Goal: Find specific page/section: Find specific page/section

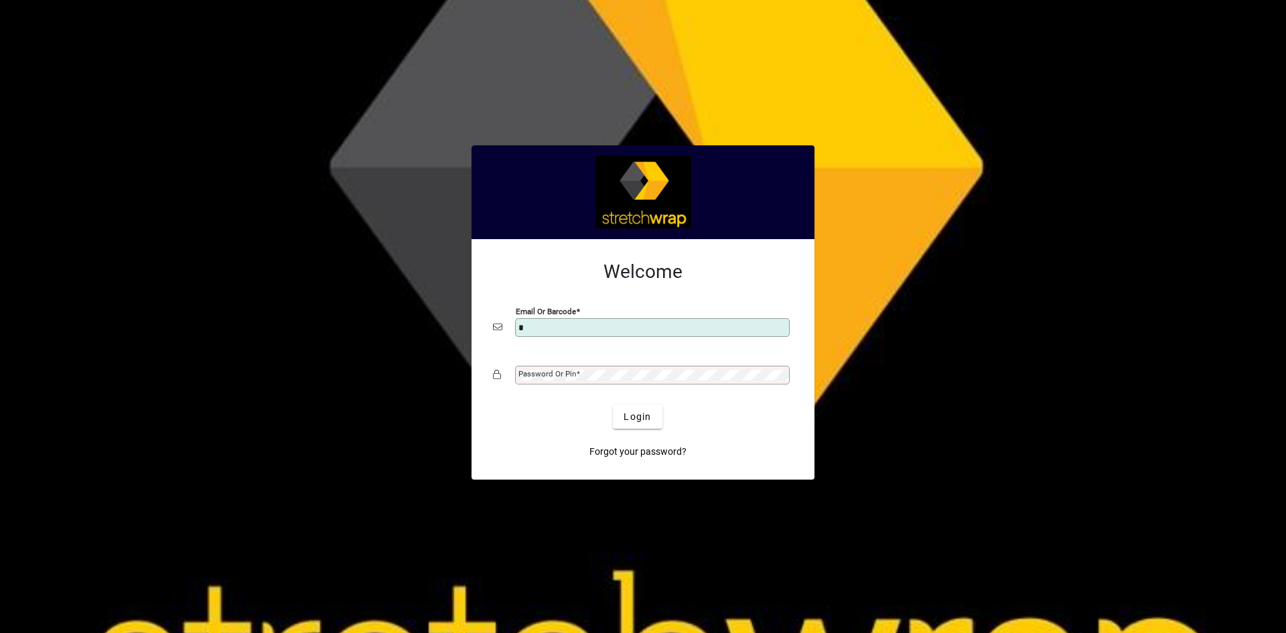
type input "**********"
click at [561, 378] on mat-label "Password or Pin" at bounding box center [548, 373] width 58 height 9
click at [648, 421] on span "Login" at bounding box center [637, 417] width 27 height 14
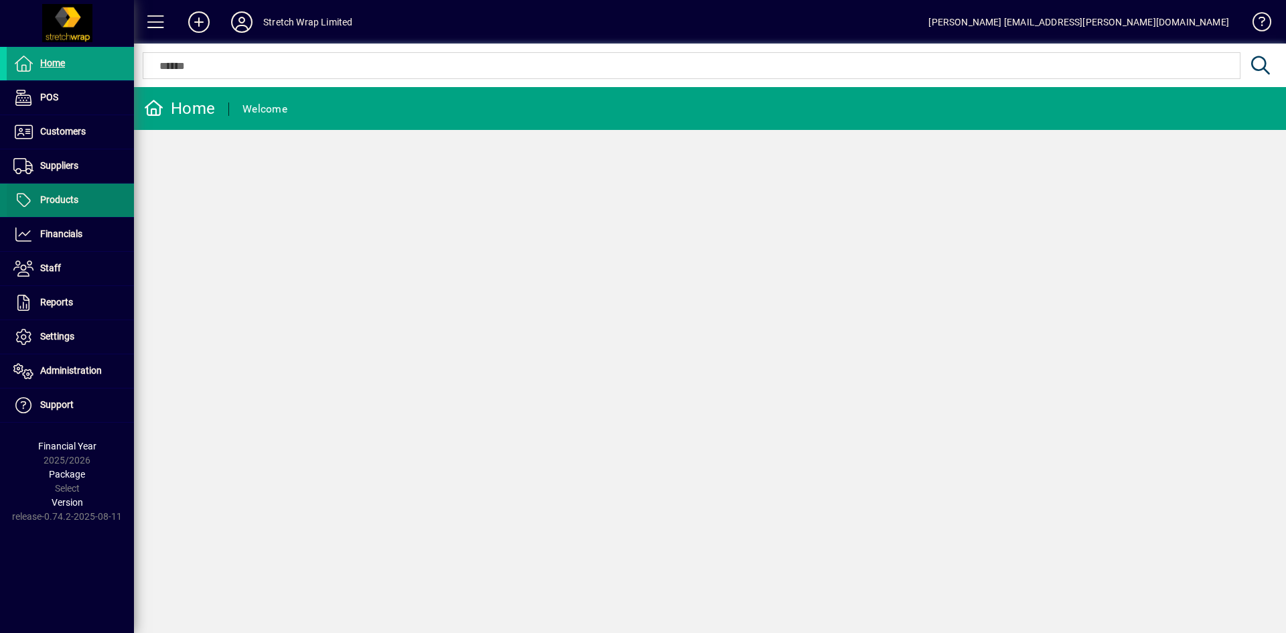
click at [54, 200] on span "Products" at bounding box center [59, 199] width 38 height 11
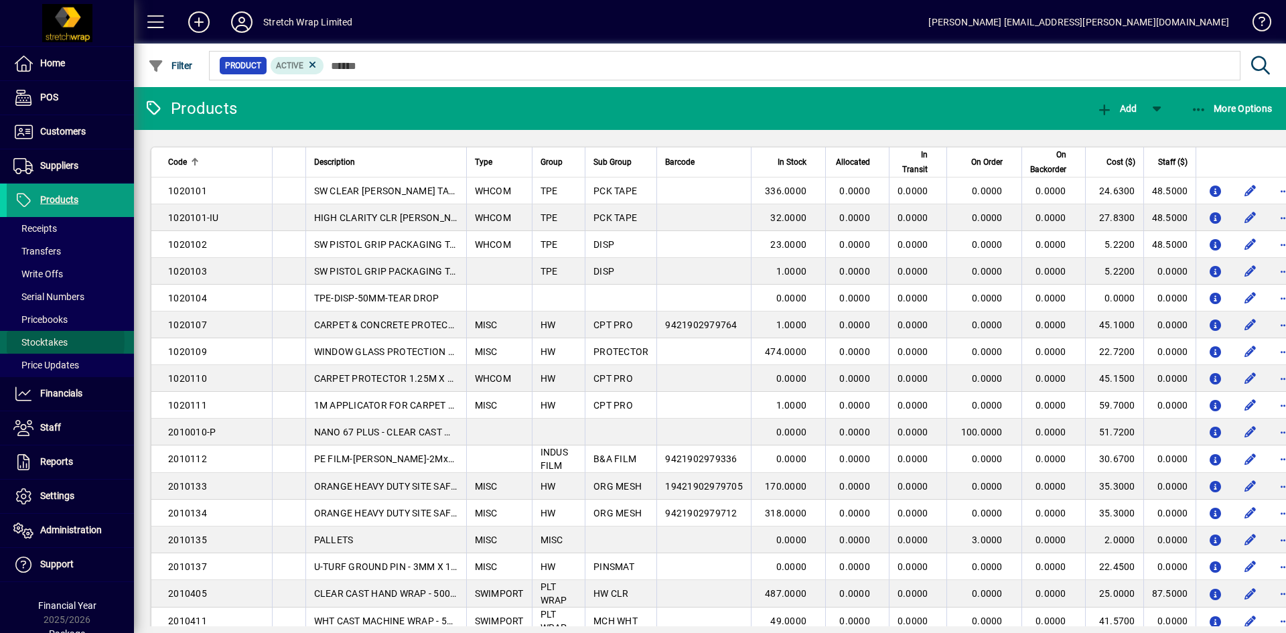
click at [39, 341] on span "Stocktakes" at bounding box center [40, 342] width 54 height 11
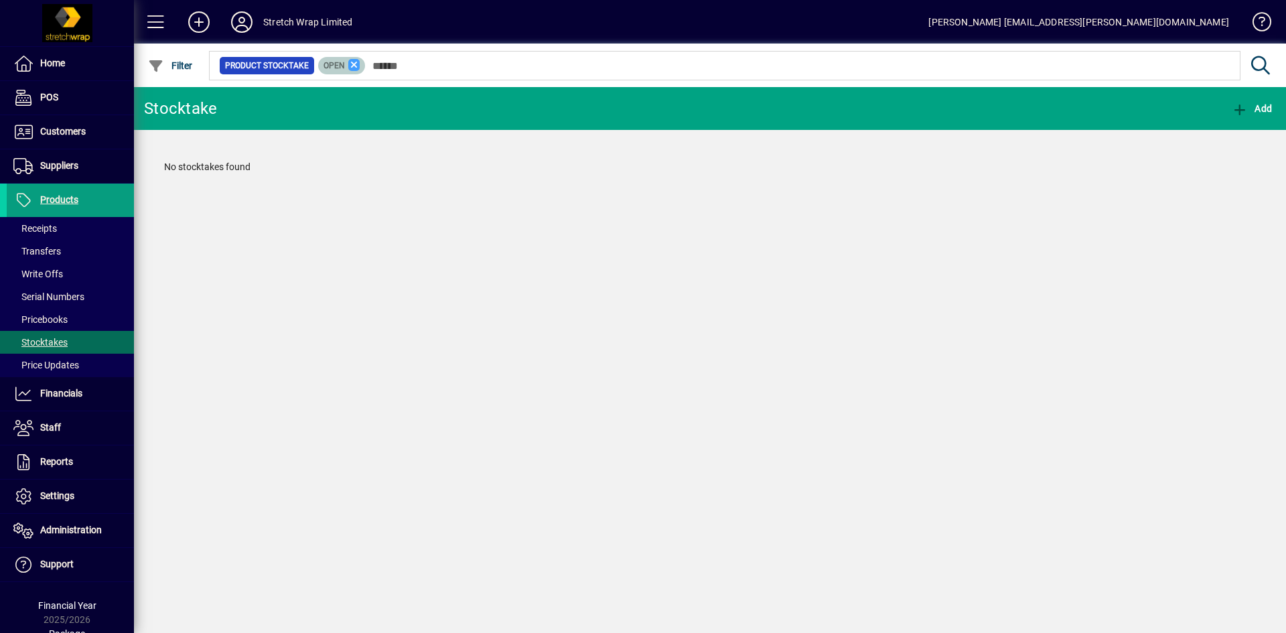
click at [353, 66] on icon at bounding box center [354, 65] width 12 height 12
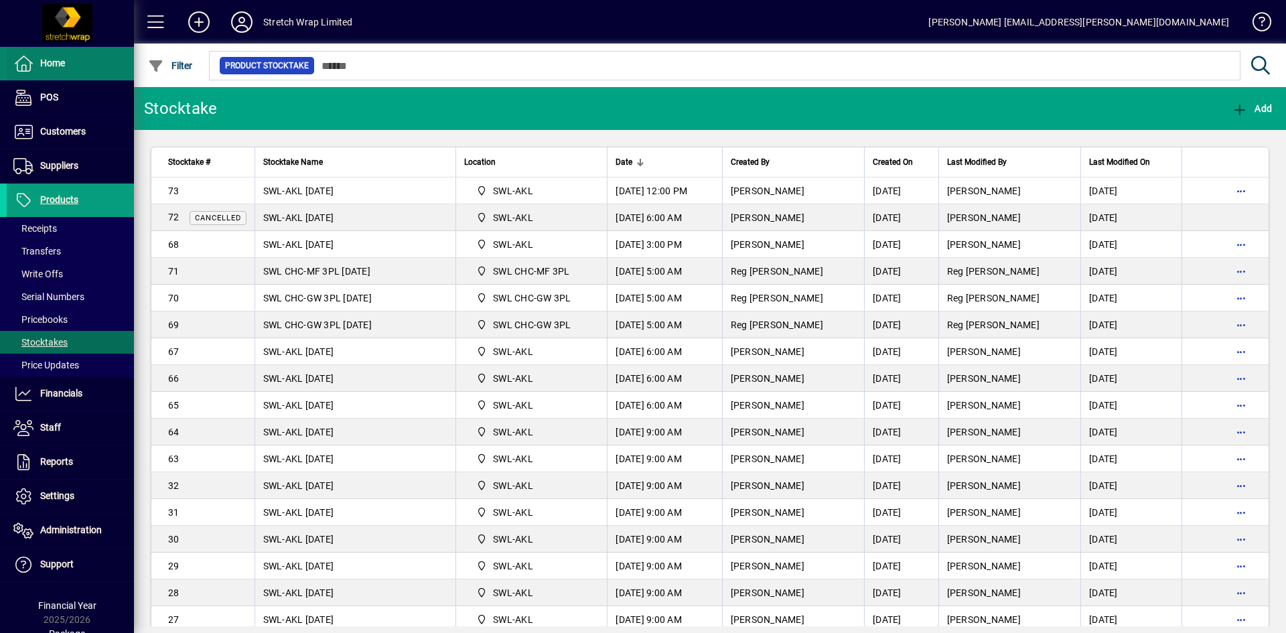
click at [56, 62] on span "Home" at bounding box center [52, 63] width 25 height 11
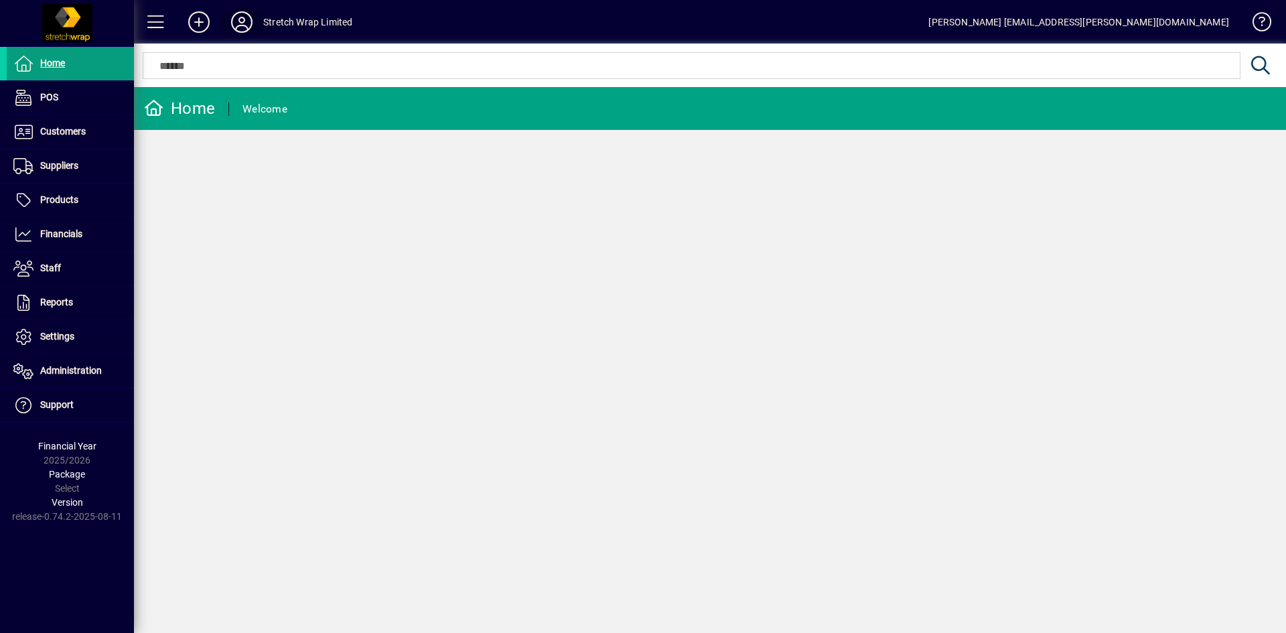
click at [238, 18] on icon at bounding box center [241, 21] width 27 height 21
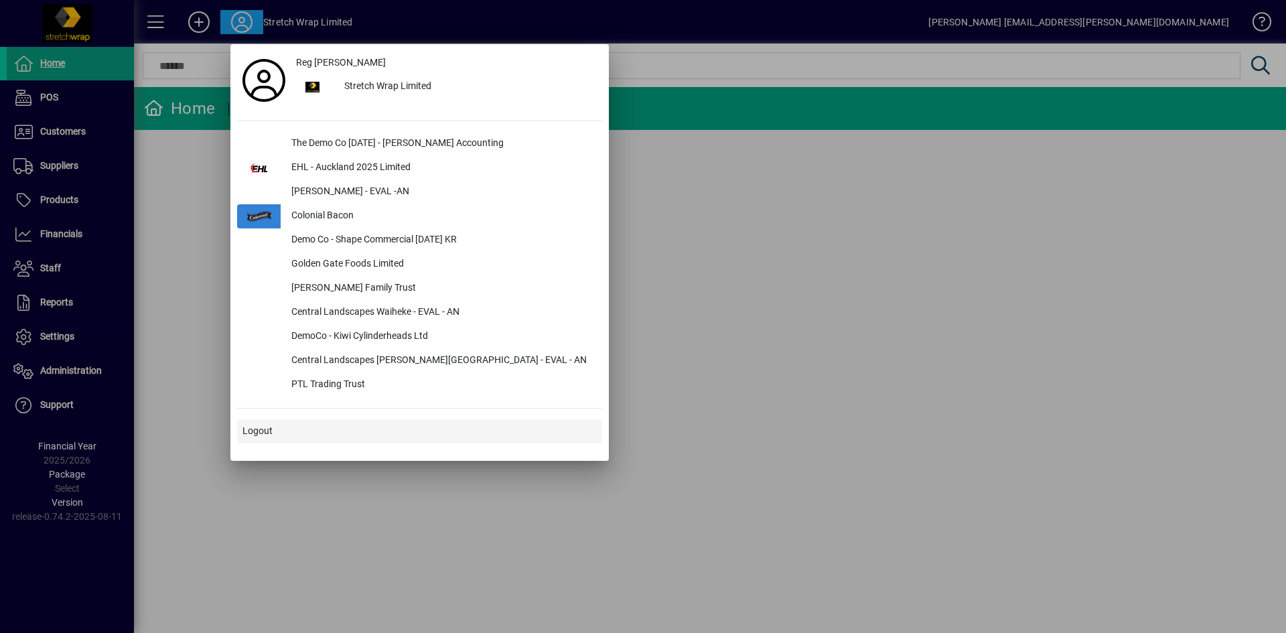
click at [250, 429] on span "Logout" at bounding box center [258, 431] width 30 height 14
